Goal: Information Seeking & Learning: Learn about a topic

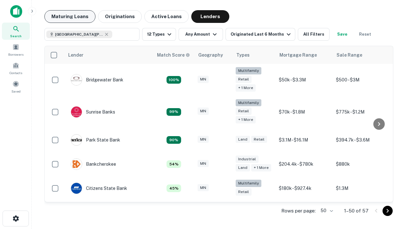
click at [70, 17] on button "Maturing Loans" at bounding box center [69, 16] width 51 height 13
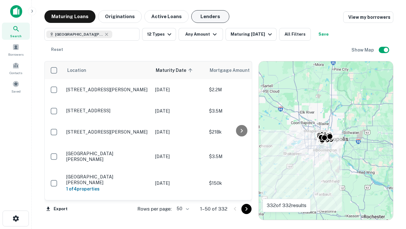
click at [211, 17] on button "Lenders" at bounding box center [210, 16] width 38 height 13
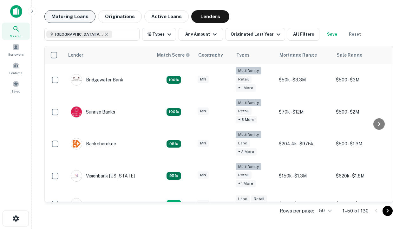
click at [70, 17] on button "Maturing Loans" at bounding box center [69, 16] width 51 height 13
